Goal: Information Seeking & Learning: Learn about a topic

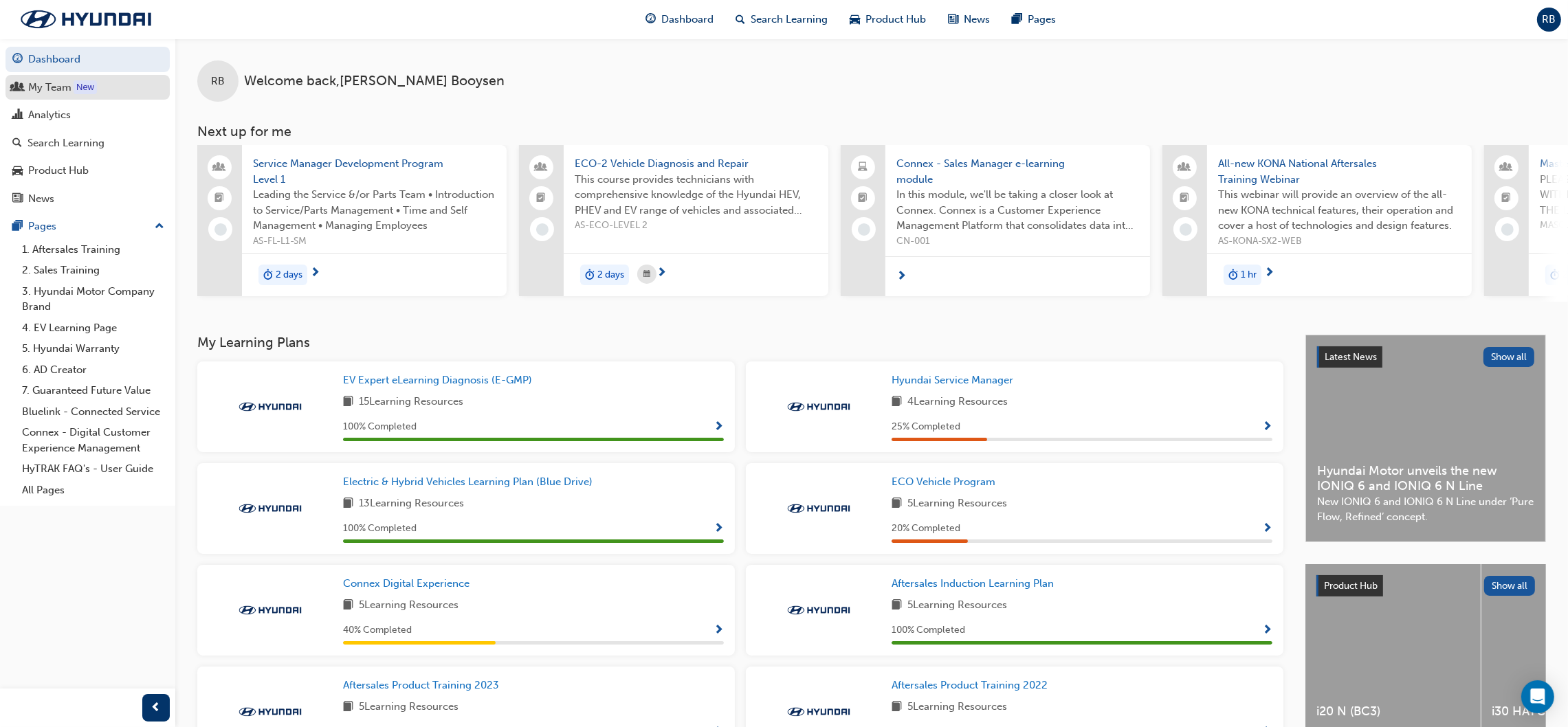
click at [63, 83] on div "My Team" at bounding box center [49, 87] width 43 height 16
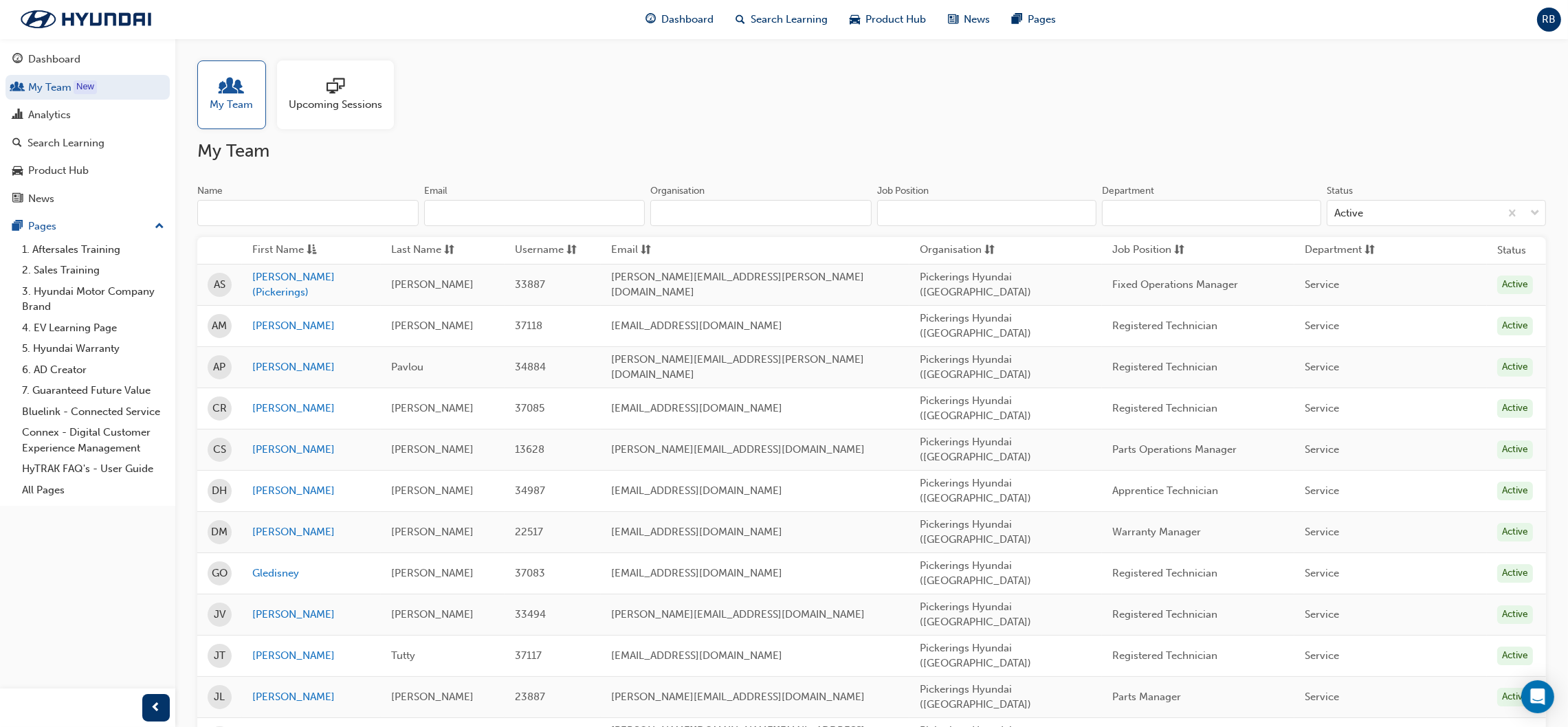
click at [333, 92] on span "sessionType_ONLINE_URL-icon" at bounding box center [335, 87] width 18 height 20
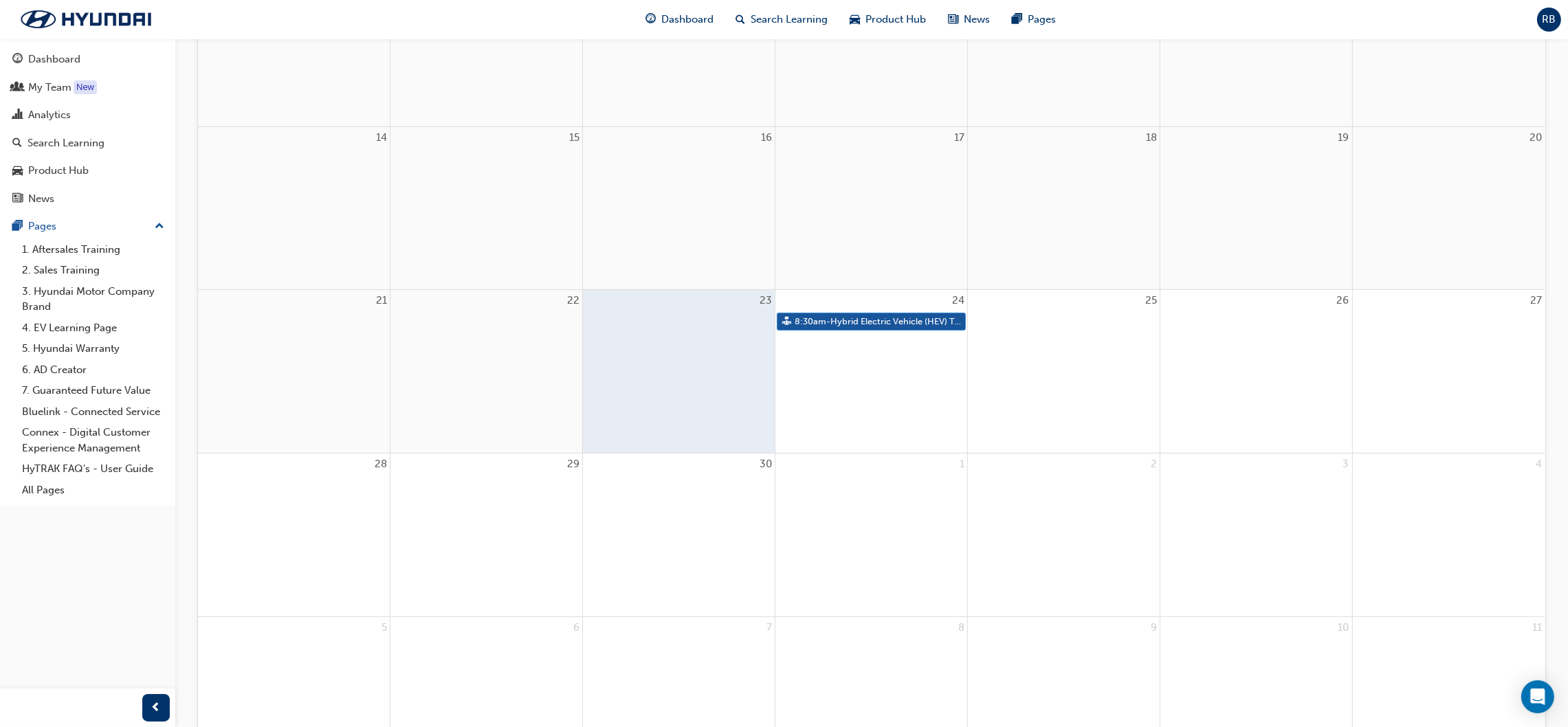
scroll to position [515, 0]
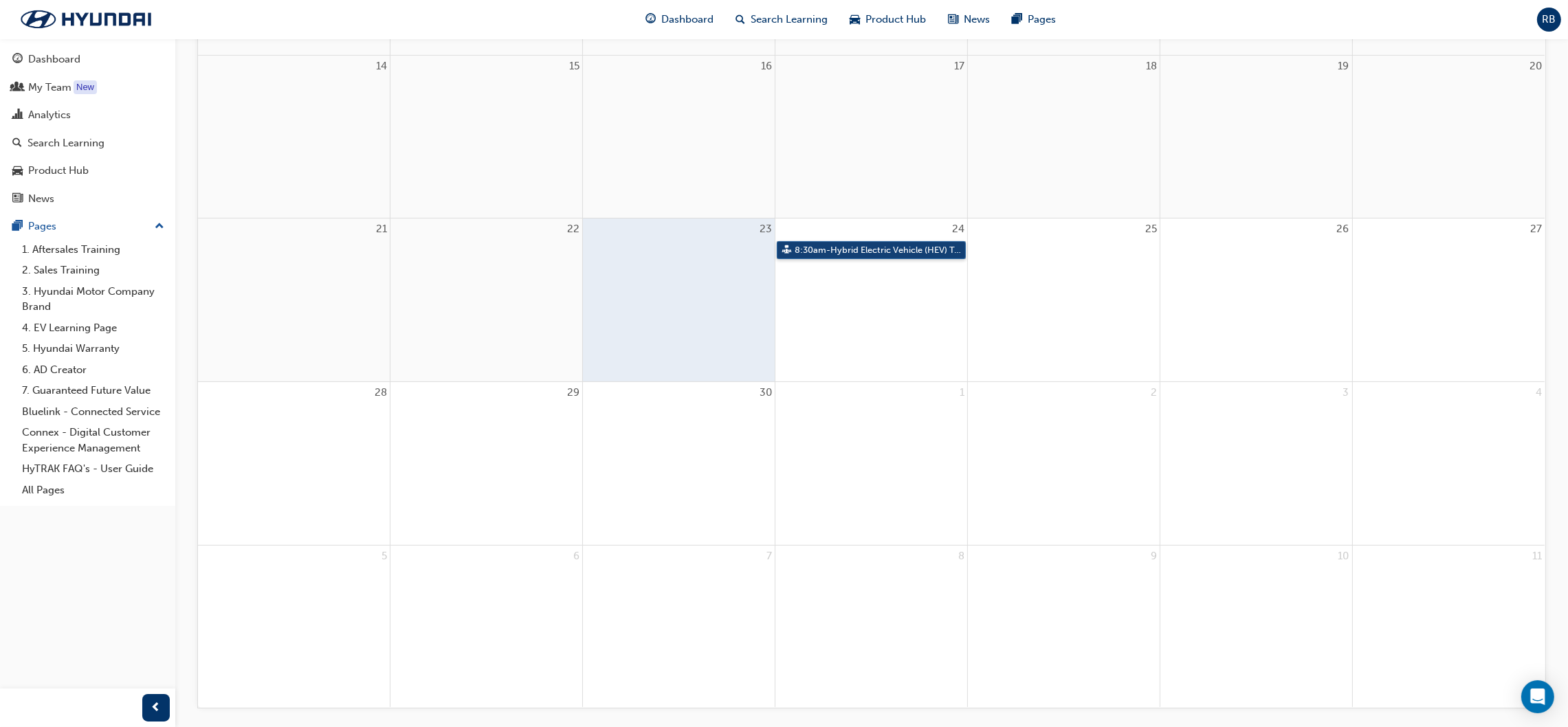
click at [872, 248] on link "8:30am - Hybrid Electric Vehicle (HEV) Technical Training" at bounding box center [871, 251] width 189 height 19
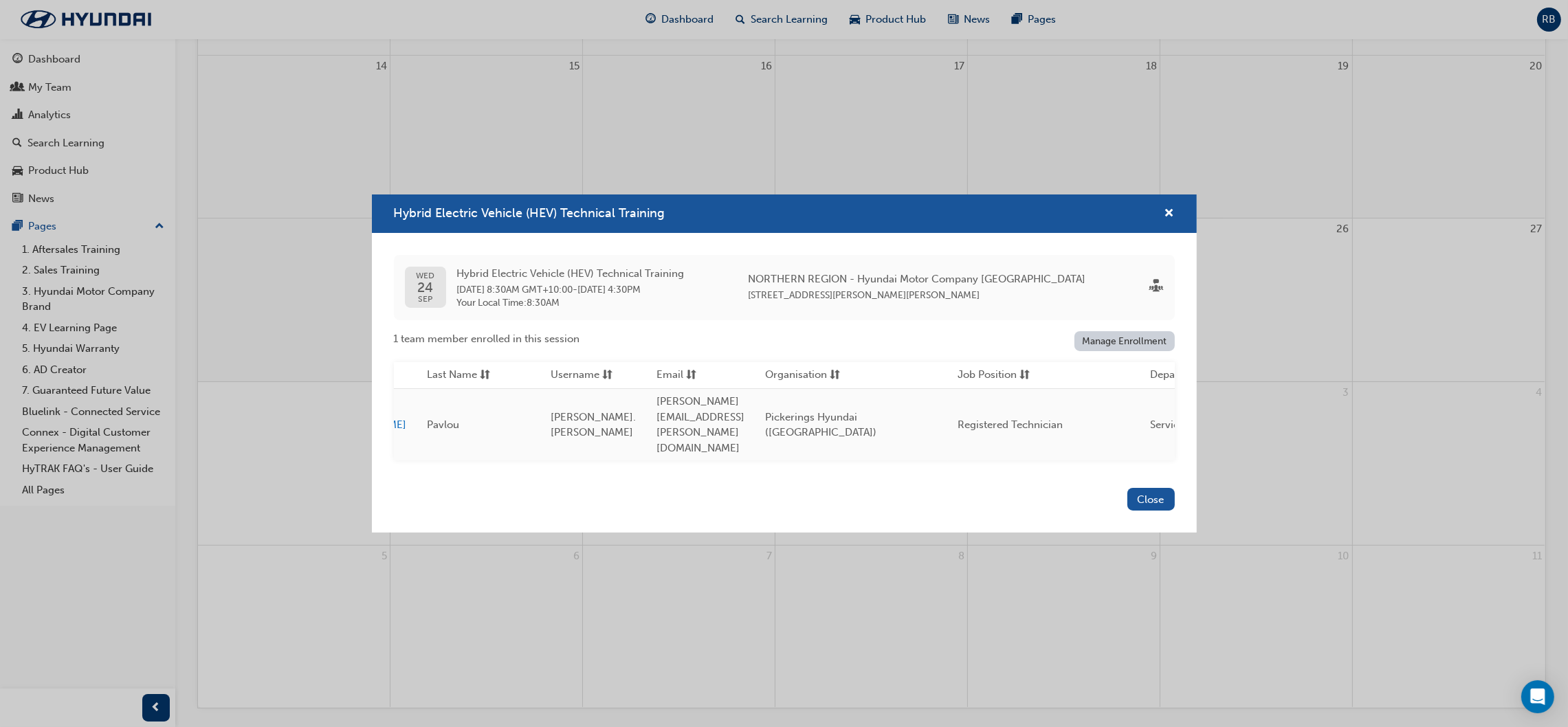
scroll to position [0, 110]
click at [1141, 488] on button "Close" at bounding box center [1151, 499] width 48 height 23
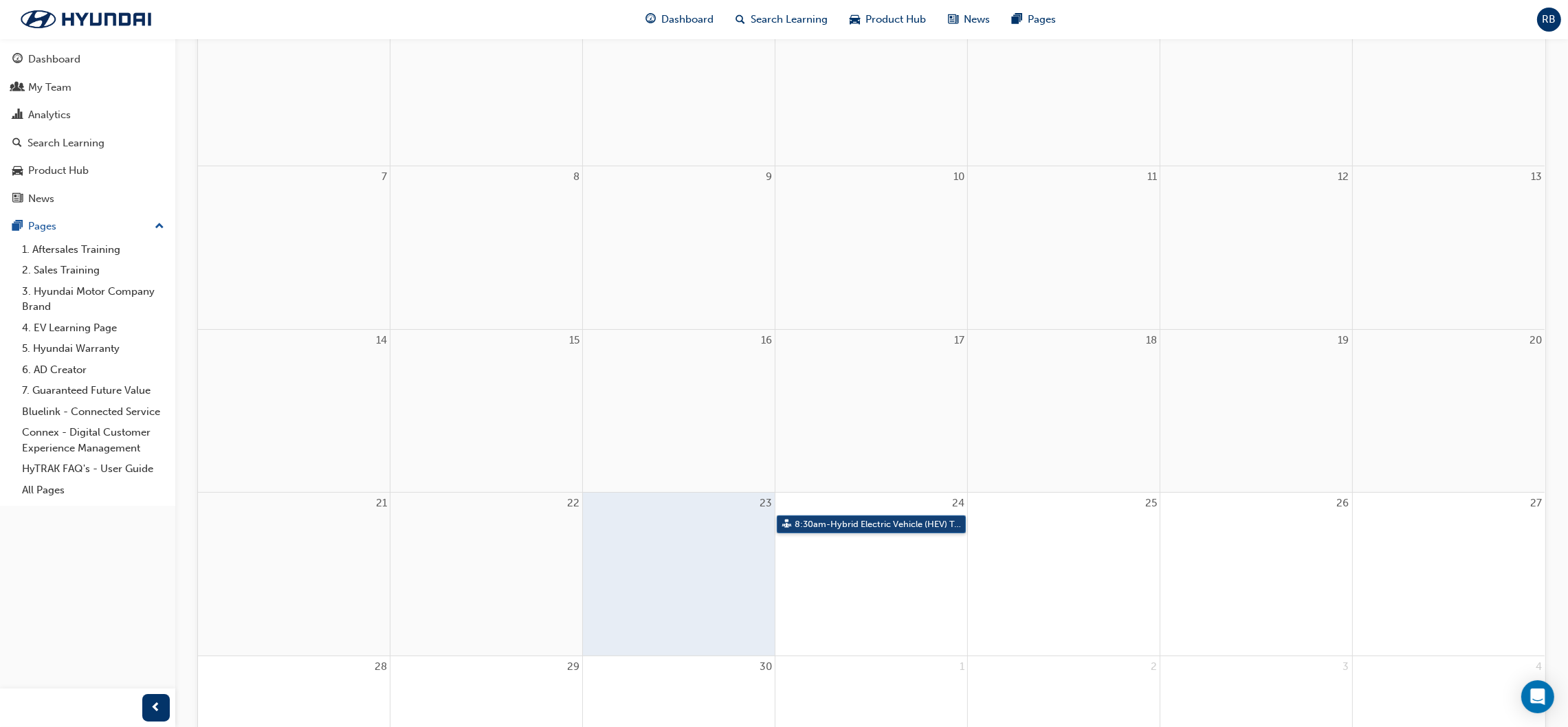
scroll to position [0, 0]
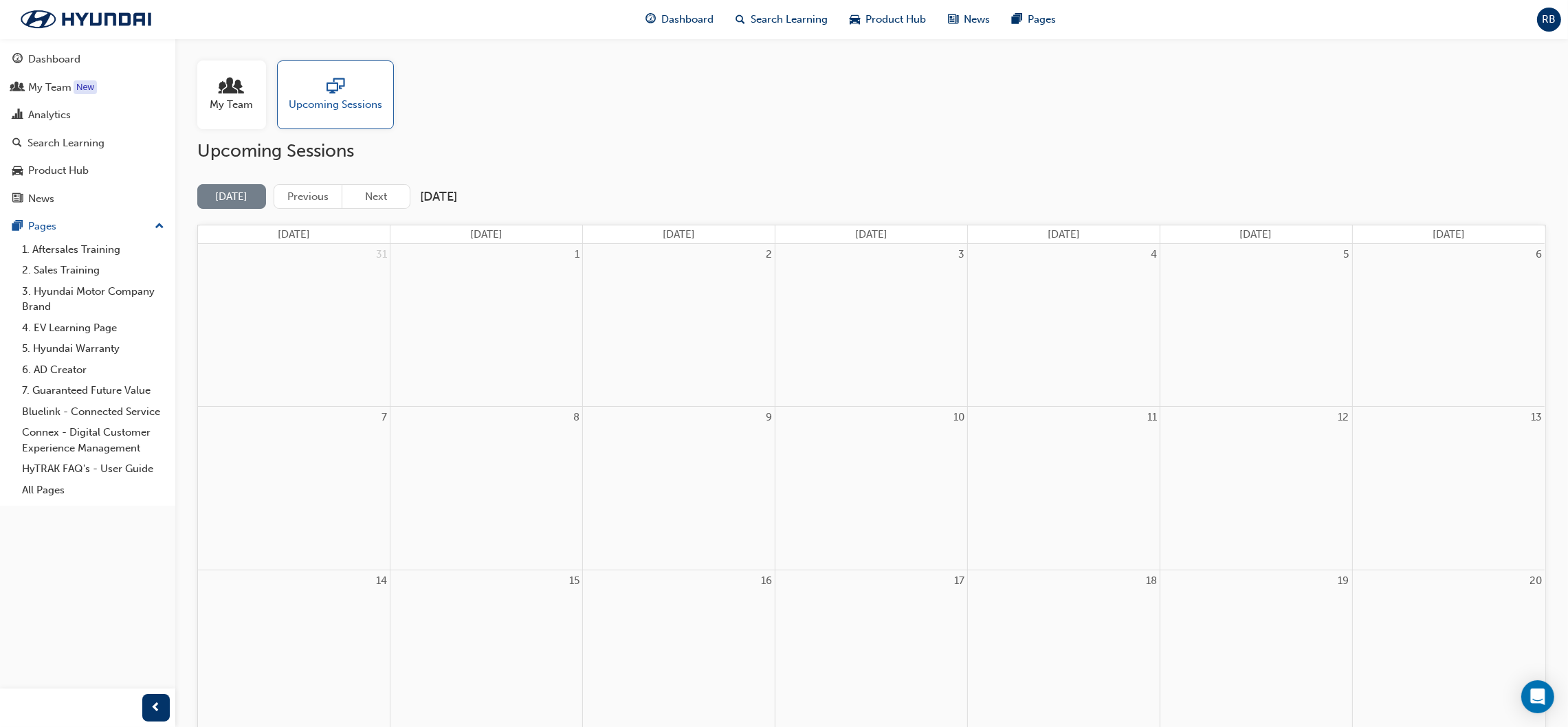
click at [221, 86] on div at bounding box center [231, 87] width 43 height 20
